Goal: Navigation & Orientation: Go to known website

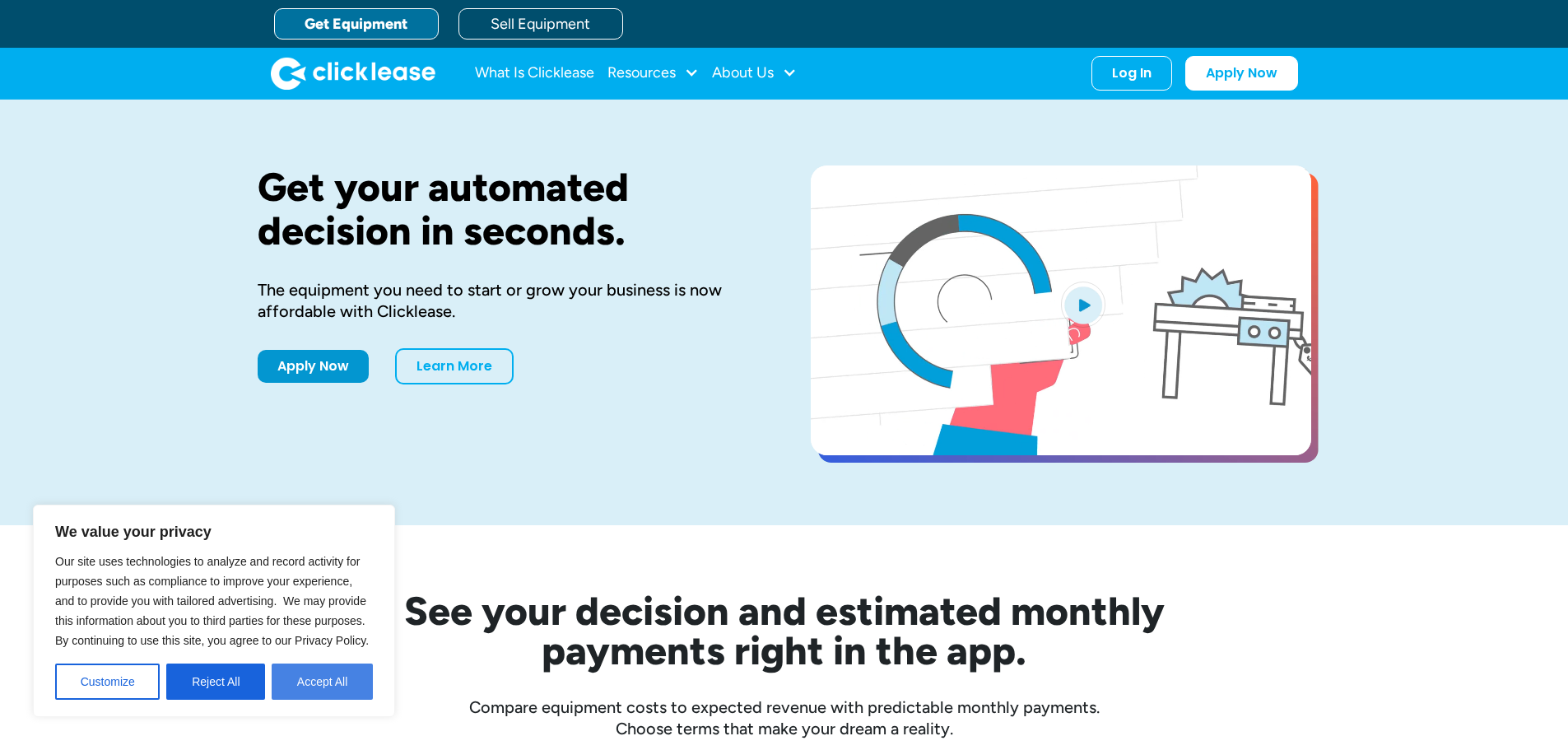
click at [311, 688] on button "Accept All" at bounding box center [322, 681] width 101 height 36
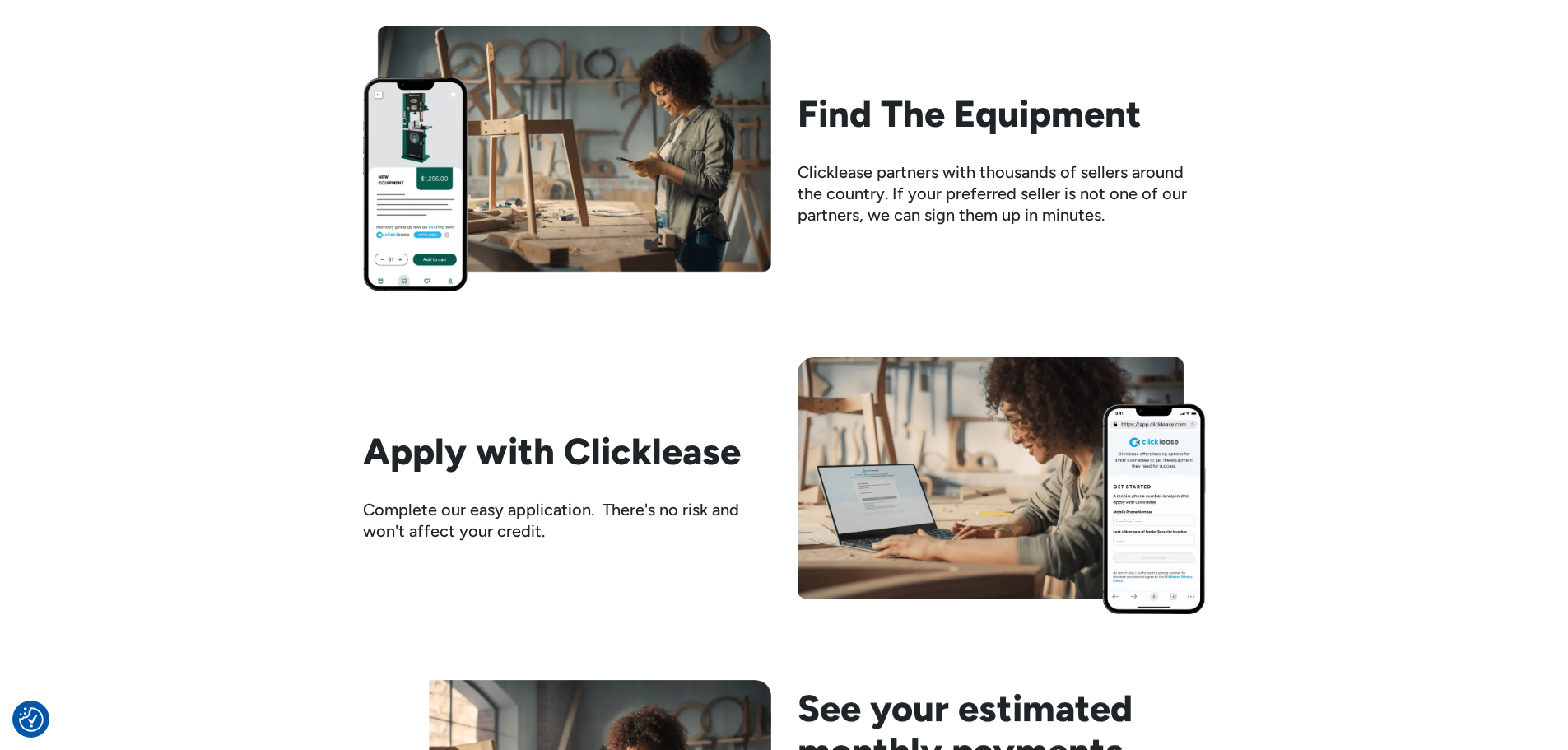
scroll to position [1646, 0]
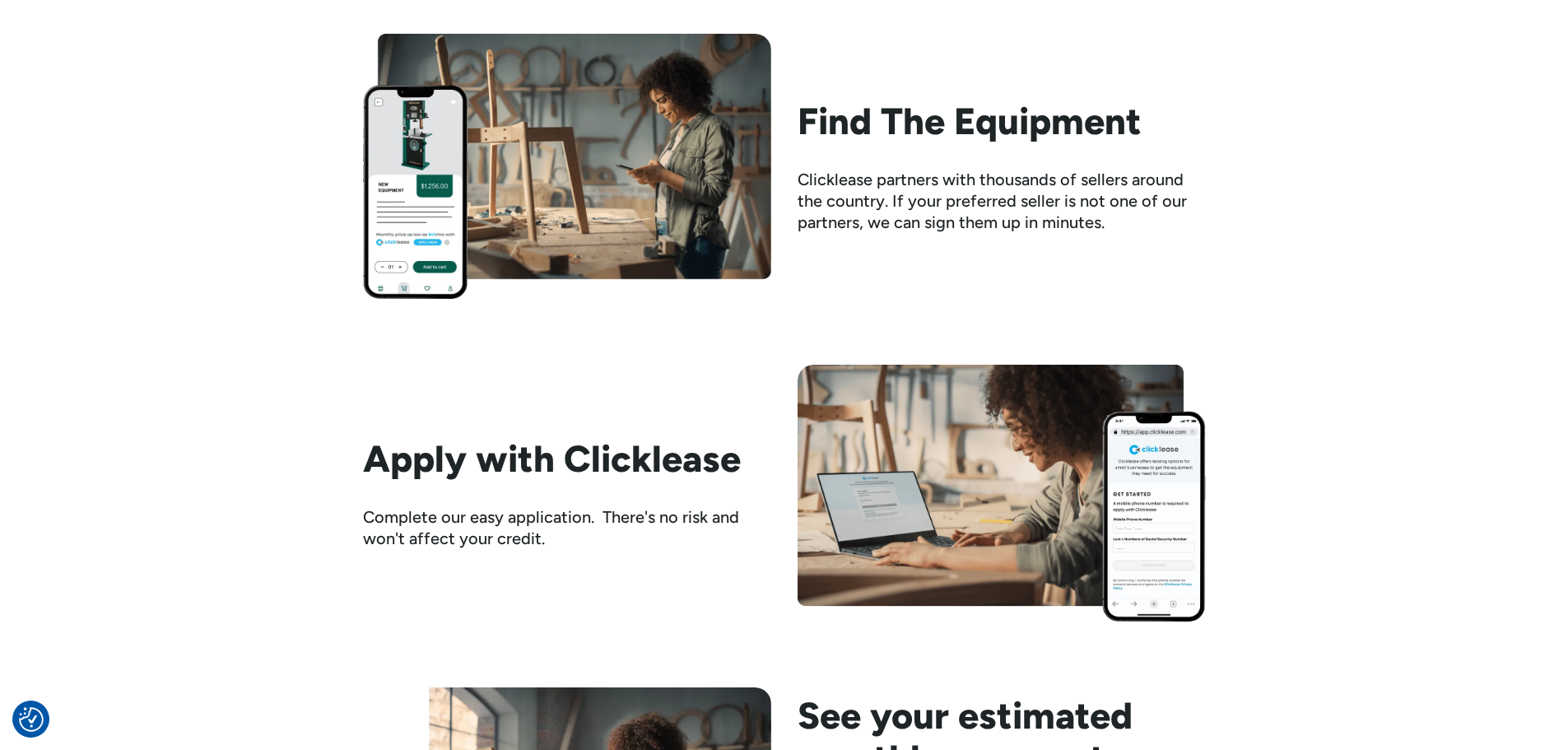
click at [1035, 124] on h2 "Find The Equipment" at bounding box center [1002, 120] width 408 height 43
click at [1004, 168] on div "Find The Equipment Clicklease partners with thousands of sellers around the cou…" at bounding box center [1002, 166] width 408 height 133
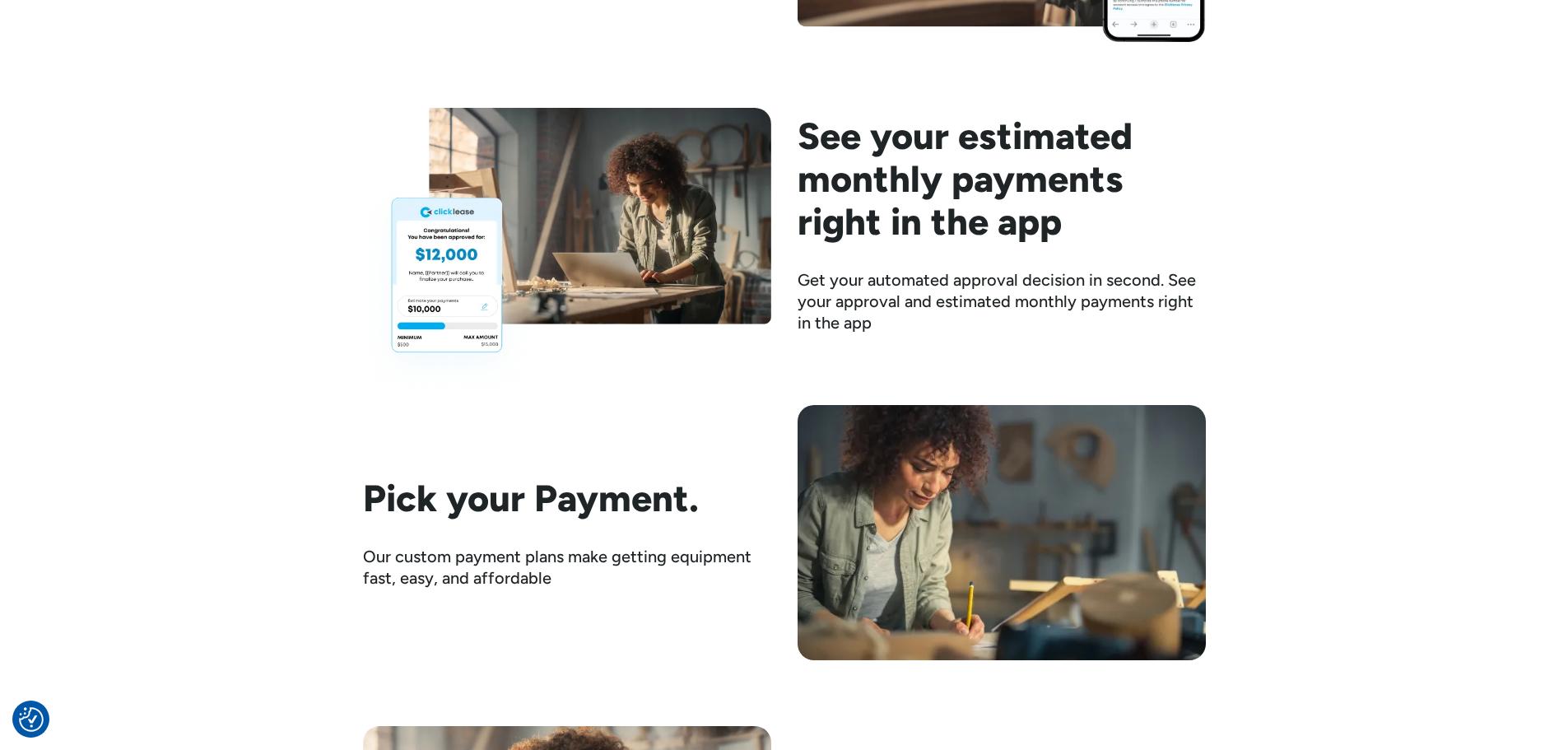
scroll to position [2284, 0]
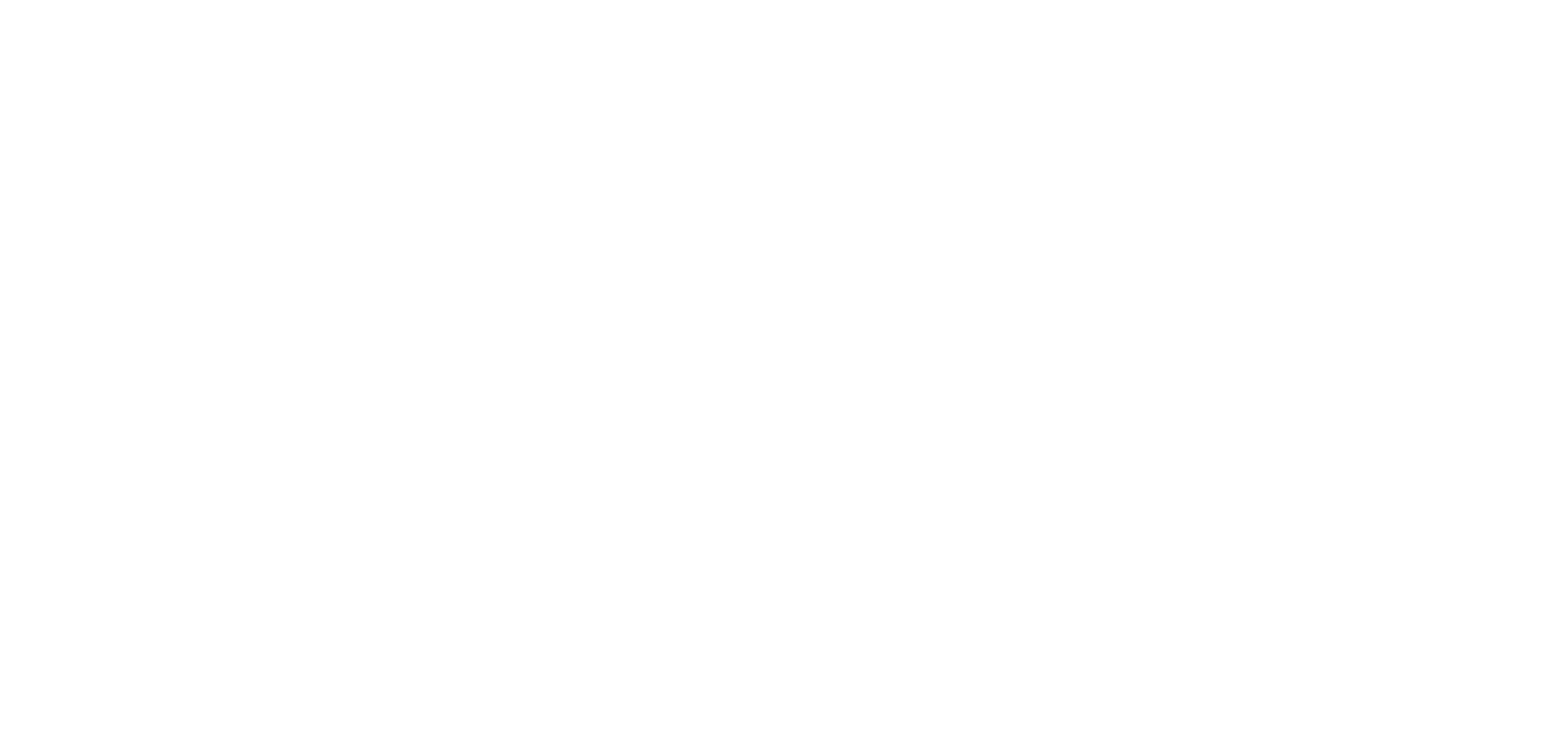
click at [556, 0] on html "LOGIN Email Password NEXT" at bounding box center [784, 0] width 1568 height 0
